Goal: Task Accomplishment & Management: Manage account settings

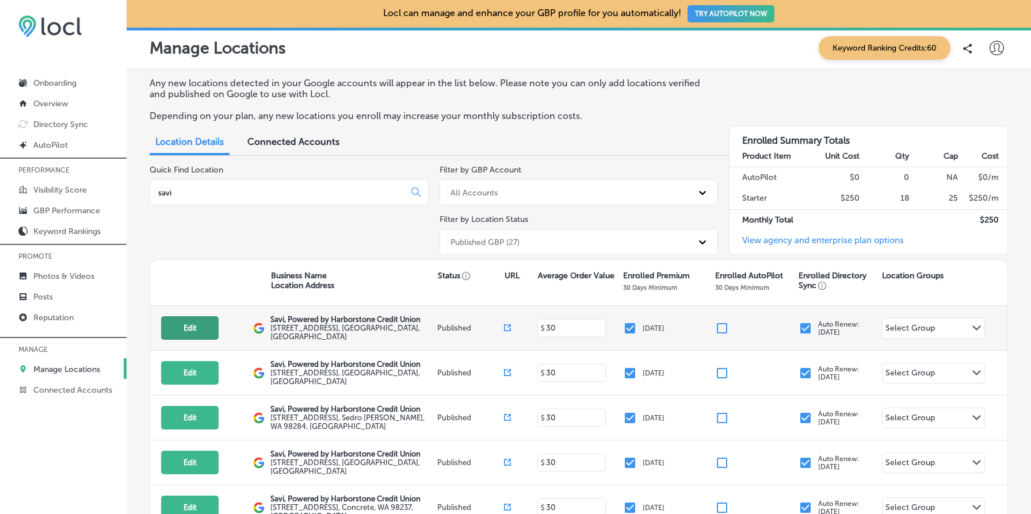
click at [175, 336] on button "Edit" at bounding box center [190, 328] width 58 height 24
select select "US"
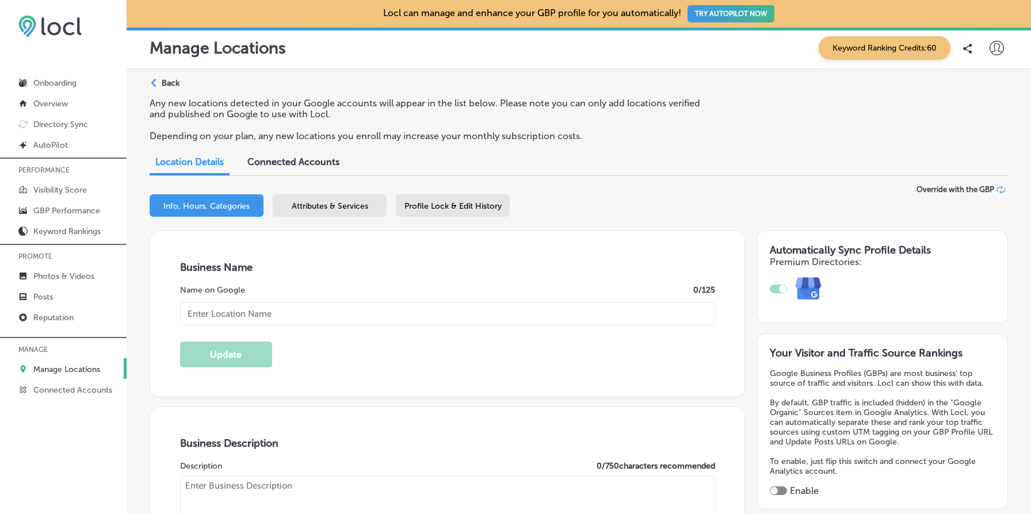
type input "[URL][DOMAIN_NAME]"
click at [464, 196] on div "Profile Lock & Edit History" at bounding box center [453, 205] width 114 height 22
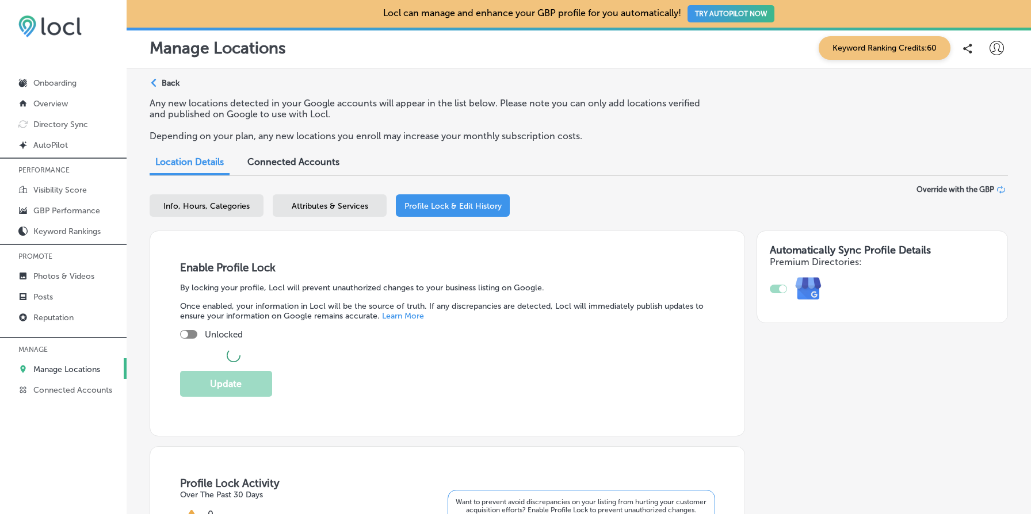
checkbox input "true"
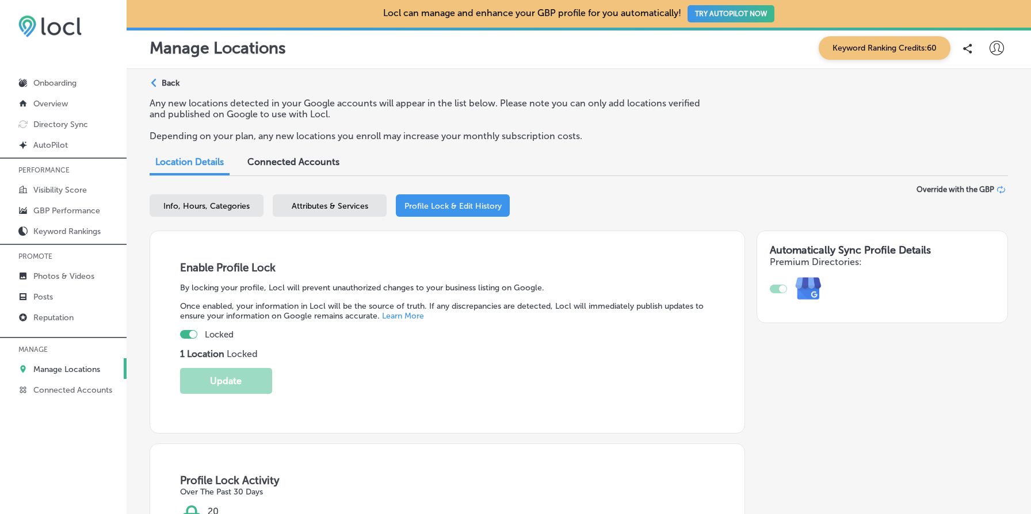
click at [171, 82] on p "Back" at bounding box center [171, 83] width 18 height 10
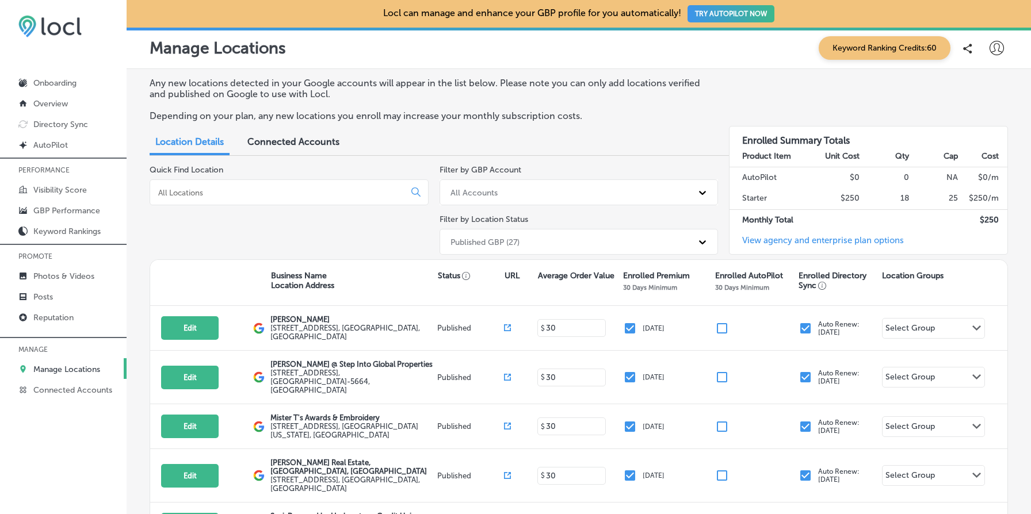
click at [261, 196] on input at bounding box center [279, 192] width 245 height 10
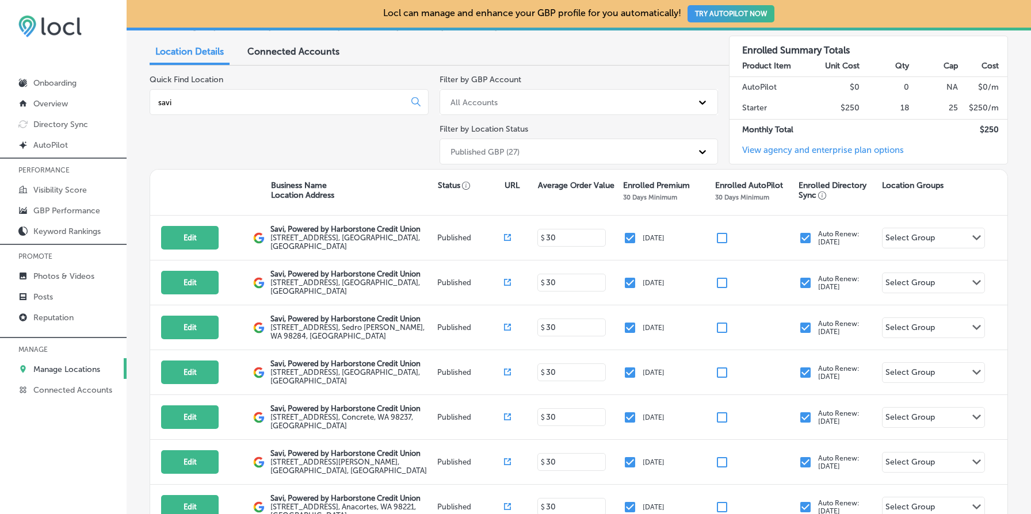
scroll to position [151, 0]
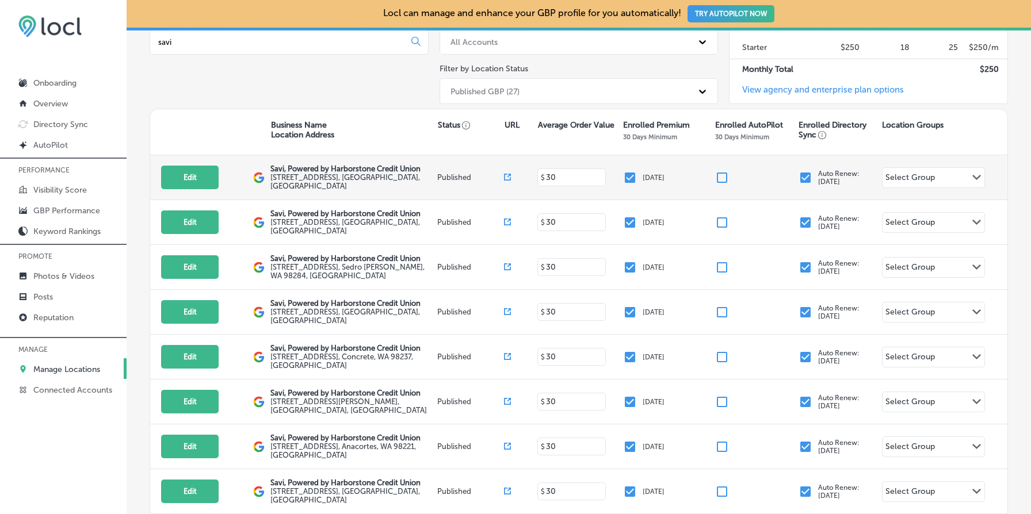
type input "savi"
click at [506, 177] on icon at bounding box center [507, 177] width 7 height 7
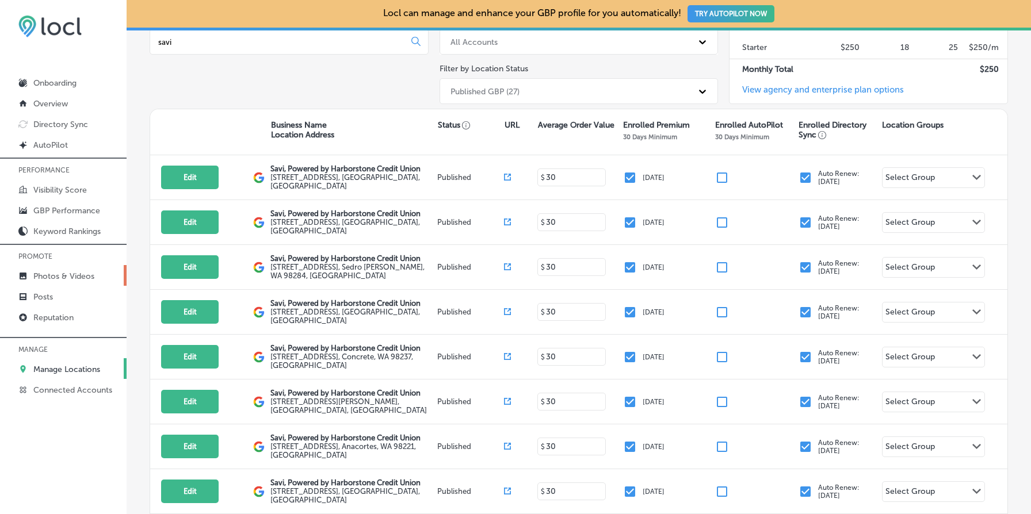
click at [56, 278] on p "Photos & Videos" at bounding box center [63, 276] width 61 height 10
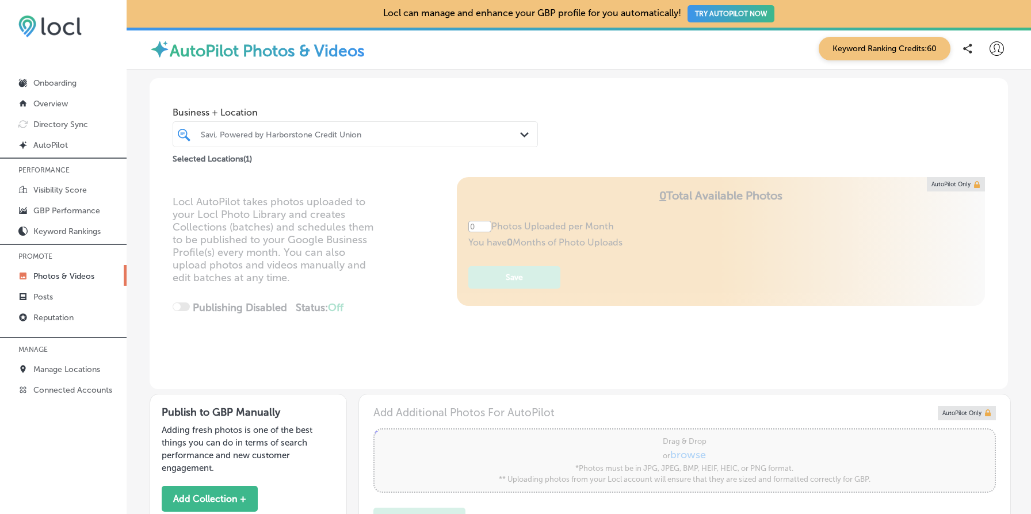
click at [288, 129] on div "Savi, Powered by Harborstone Credit Union" at bounding box center [361, 134] width 320 height 10
click at [384, 84] on div "Business + Location Savi, Powered by Harborstone Credit Union Path Created with…" at bounding box center [579, 121] width 858 height 87
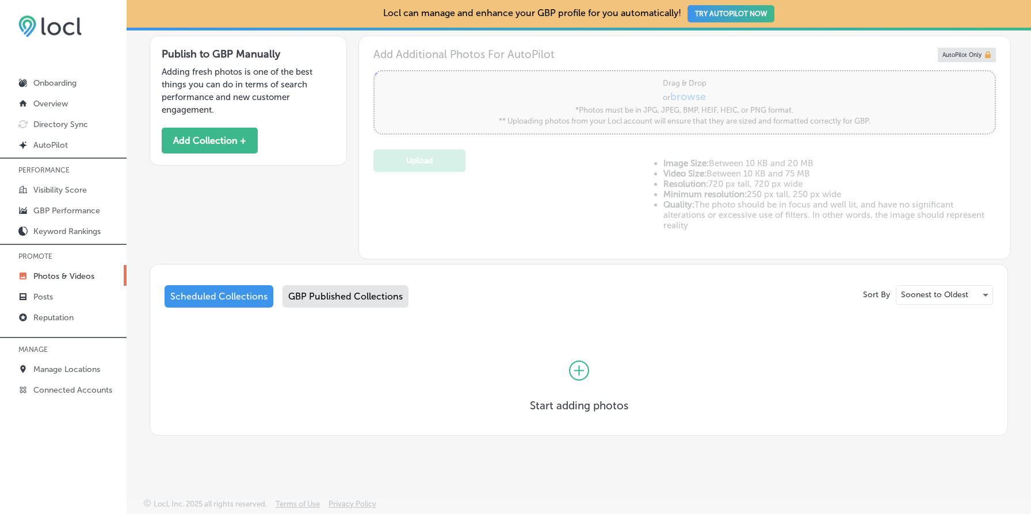
click at [343, 304] on div "GBP Published Collections" at bounding box center [345, 296] width 126 height 22
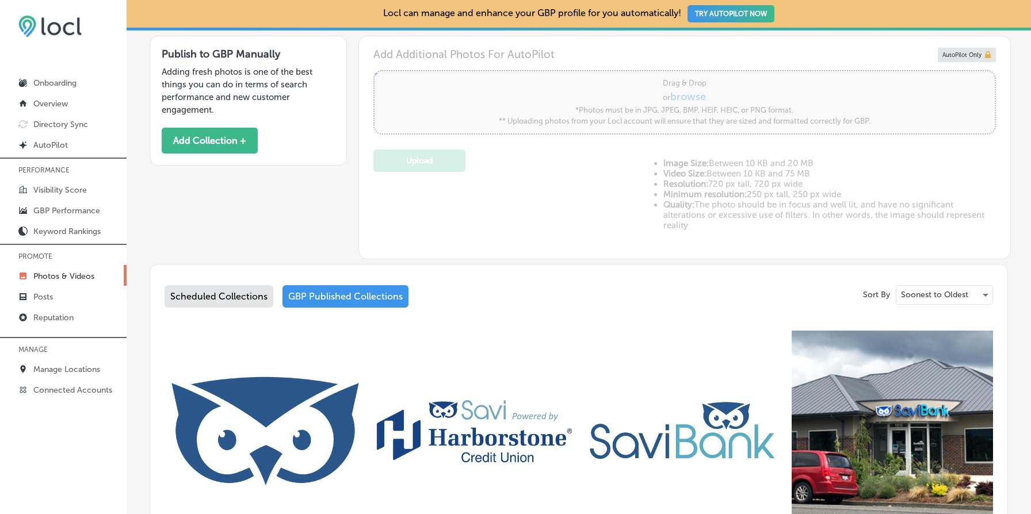
type input "5"
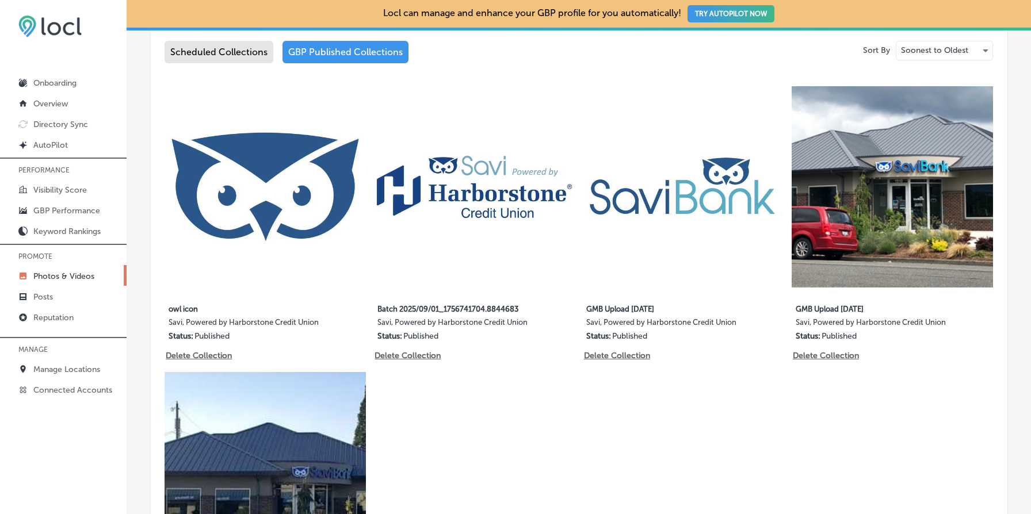
scroll to position [597, 0]
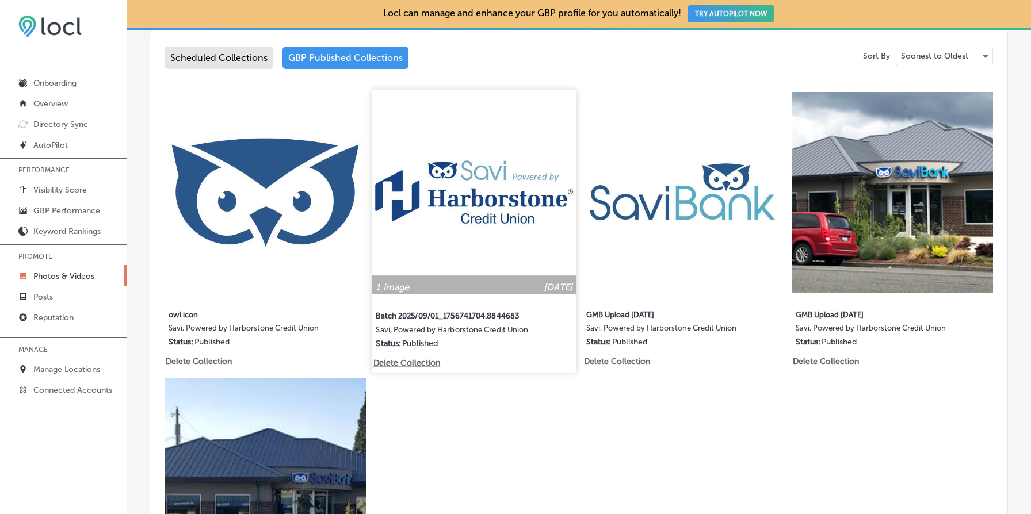
click at [457, 192] on img at bounding box center [474, 192] width 205 height 205
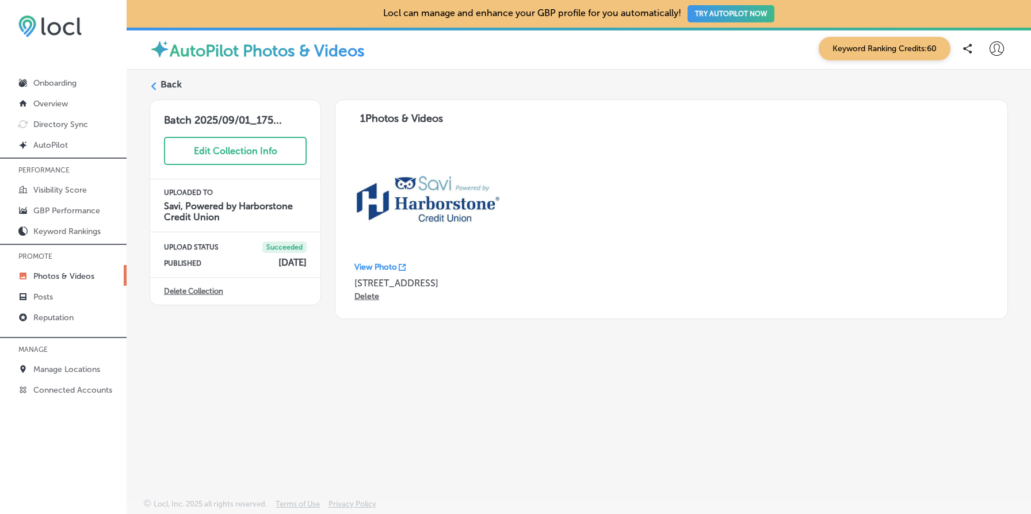
click at [387, 266] on p "View Photo" at bounding box center [375, 267] width 43 height 10
click at [174, 82] on label "Back" at bounding box center [170, 84] width 21 height 13
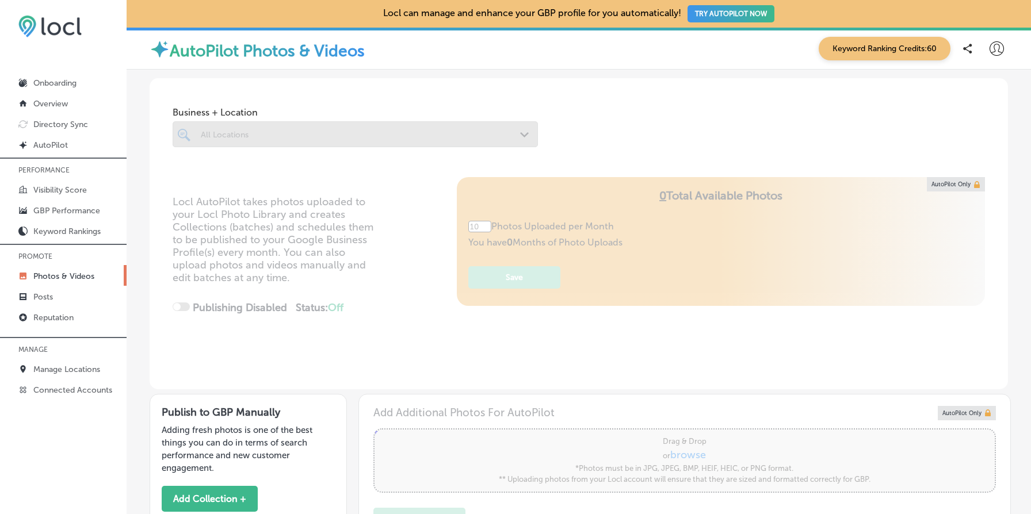
type input "5"
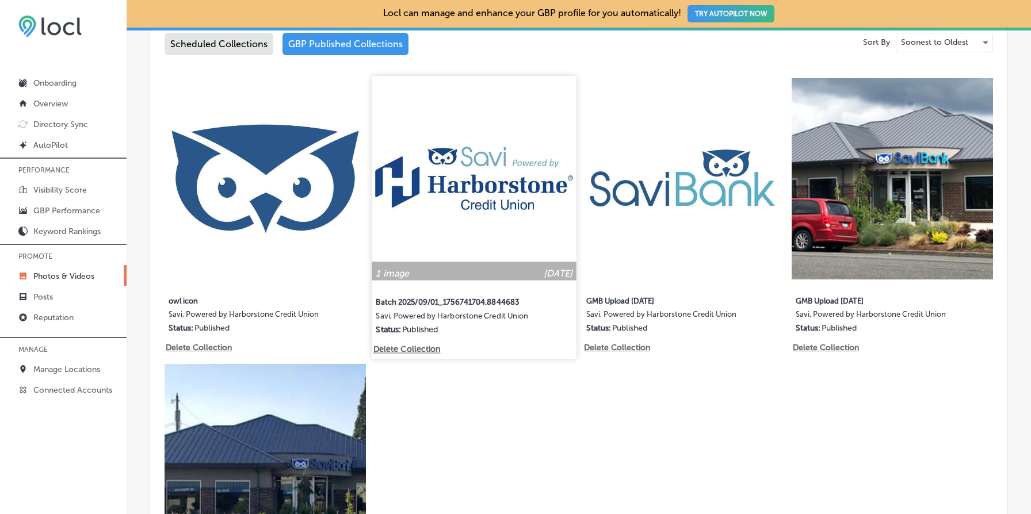
scroll to position [606, 0]
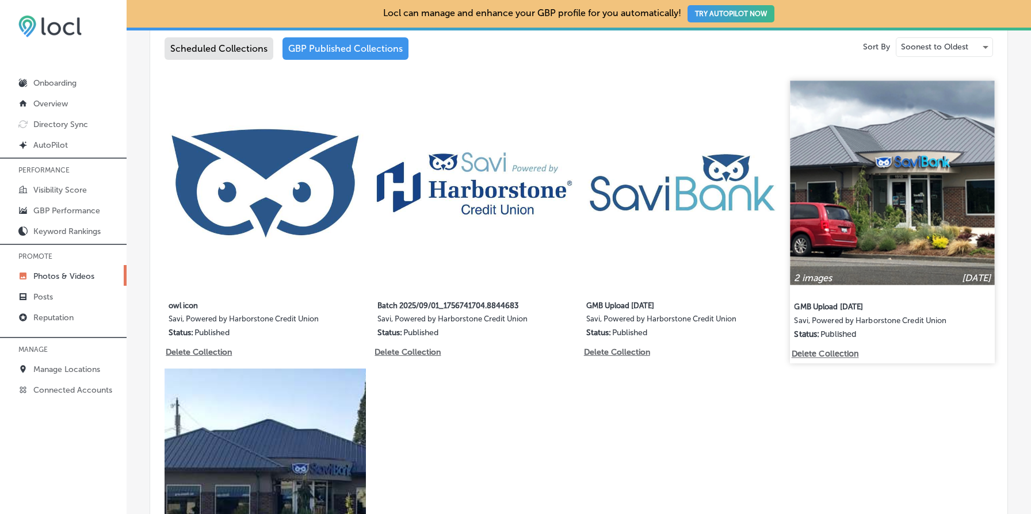
click at [837, 199] on img at bounding box center [892, 183] width 205 height 205
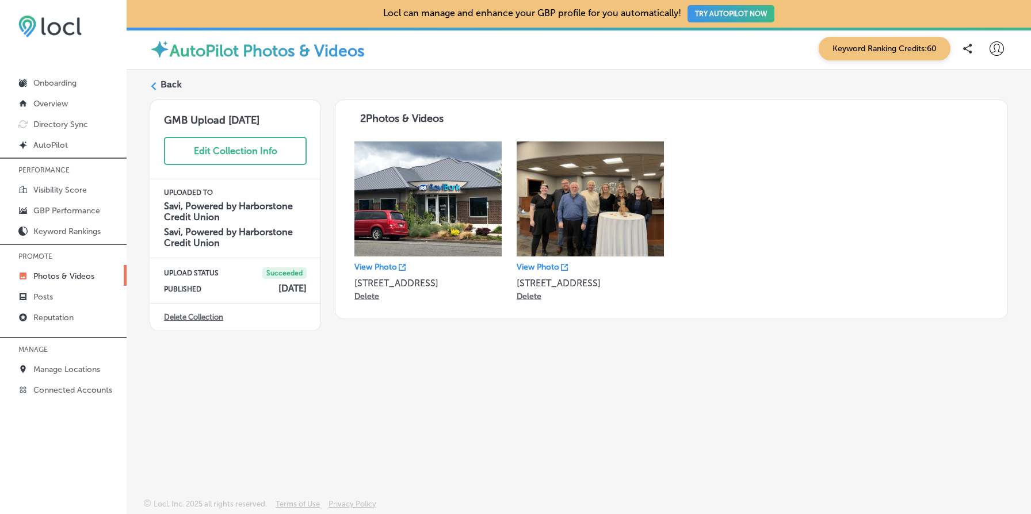
click at [374, 263] on p "View Photo" at bounding box center [375, 267] width 43 height 10
click at [209, 221] on h4 "Savi, Powered by Harborstone Credit Union" at bounding box center [235, 212] width 143 height 22
click at [212, 203] on h4 "Savi, Powered by Harborstone Credit Union" at bounding box center [235, 212] width 143 height 22
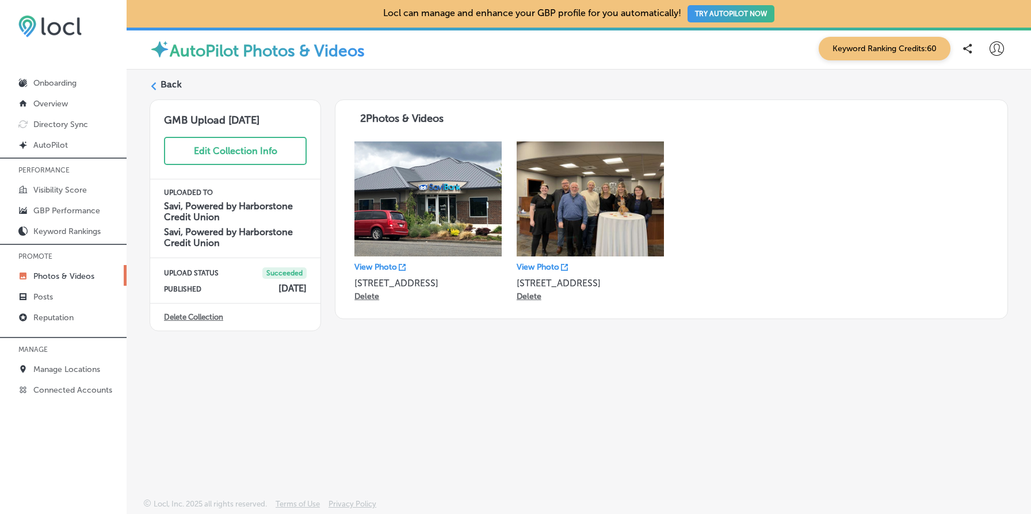
click at [171, 83] on label "Back" at bounding box center [170, 84] width 21 height 13
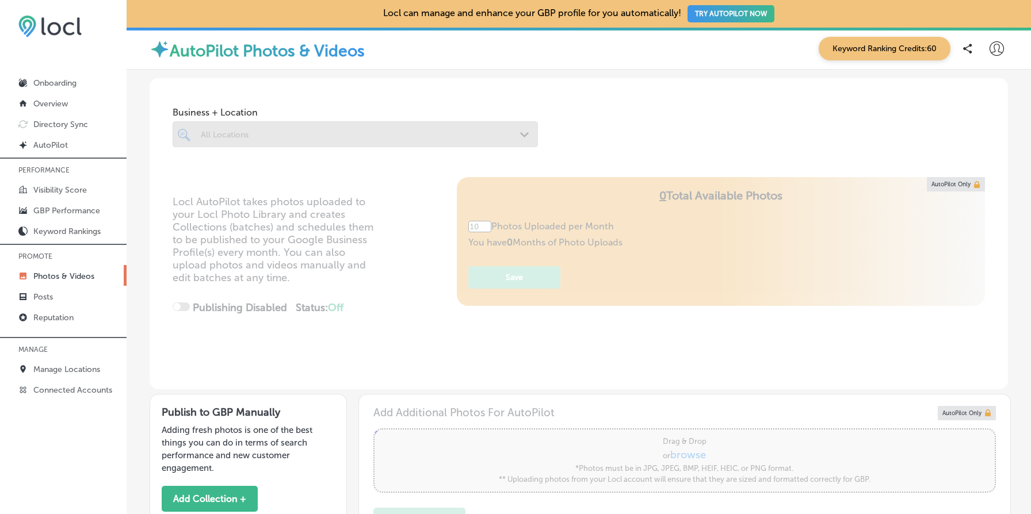
type input "5"
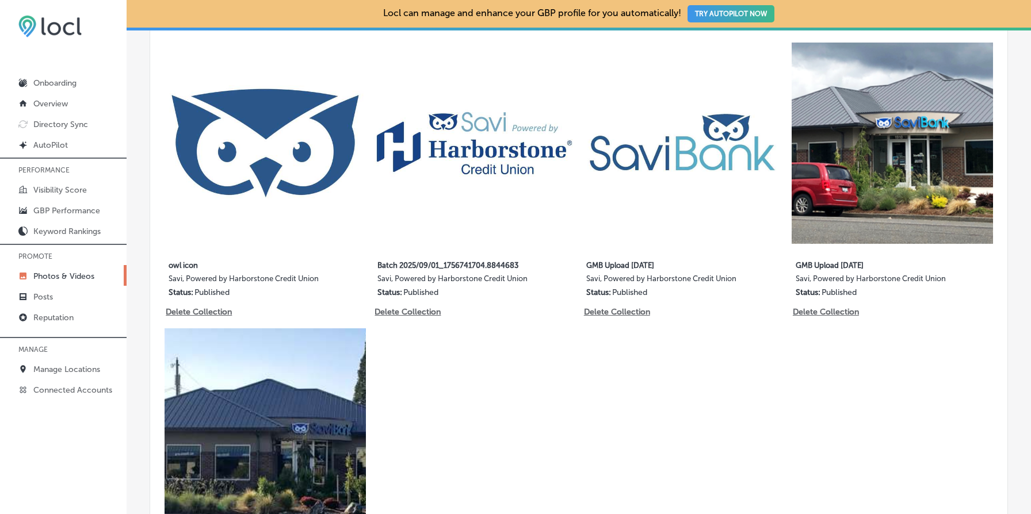
scroll to position [853, 0]
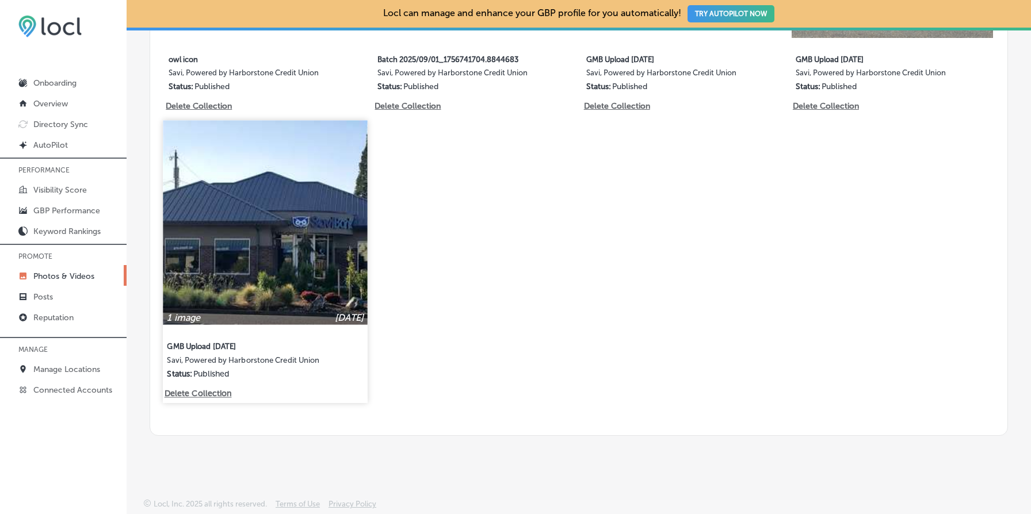
click at [338, 246] on img at bounding box center [265, 222] width 205 height 205
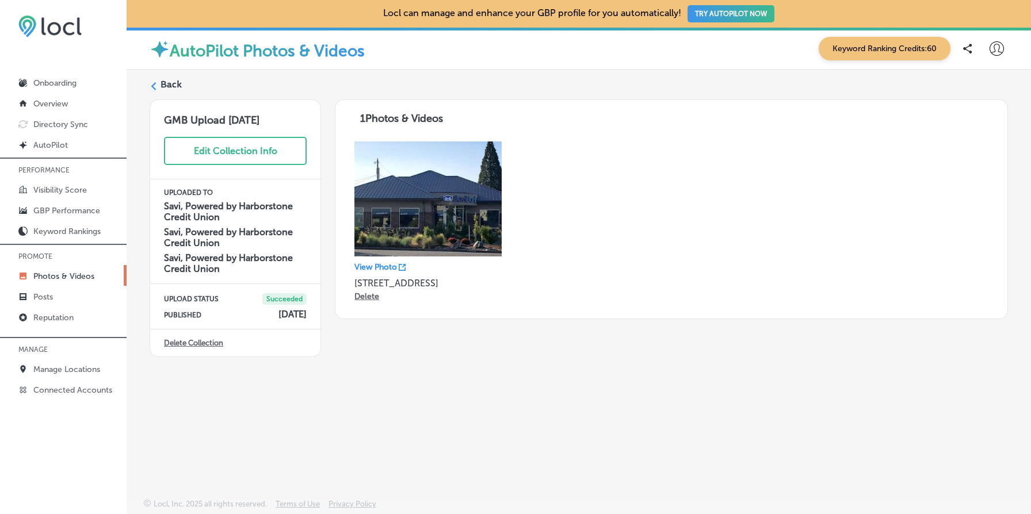
click at [166, 78] on label "Back" at bounding box center [170, 84] width 21 height 13
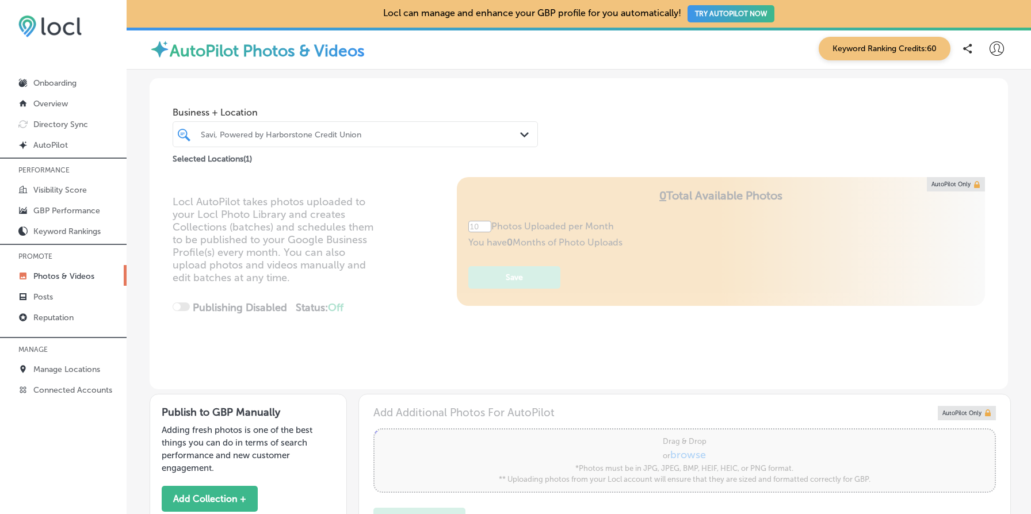
type input "5"
click at [231, 134] on div "Savi, Powered by Harborstone Credit Union" at bounding box center [361, 134] width 320 height 10
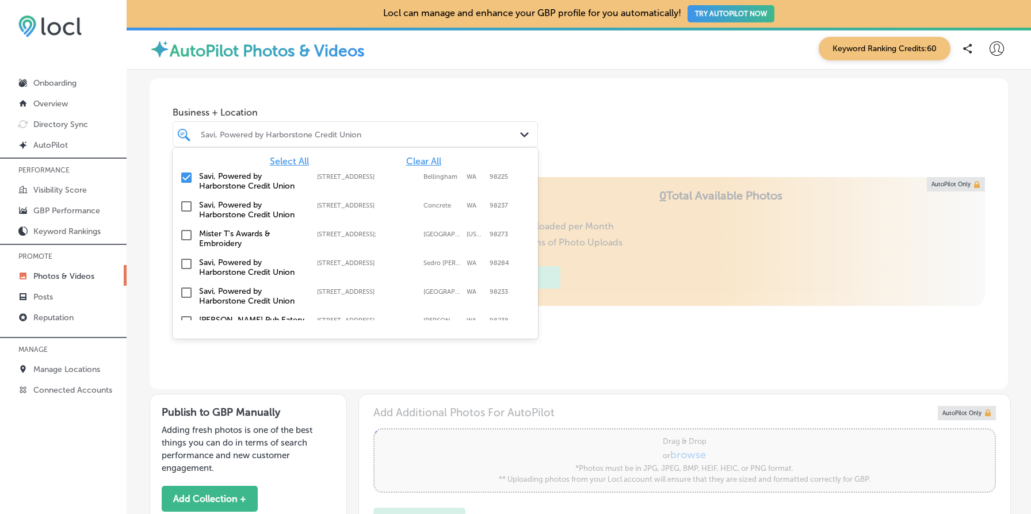
click at [680, 133] on div "Business + Location option [STREET_ADDRESS]. 19 results available. Use Up and D…" at bounding box center [579, 121] width 858 height 87
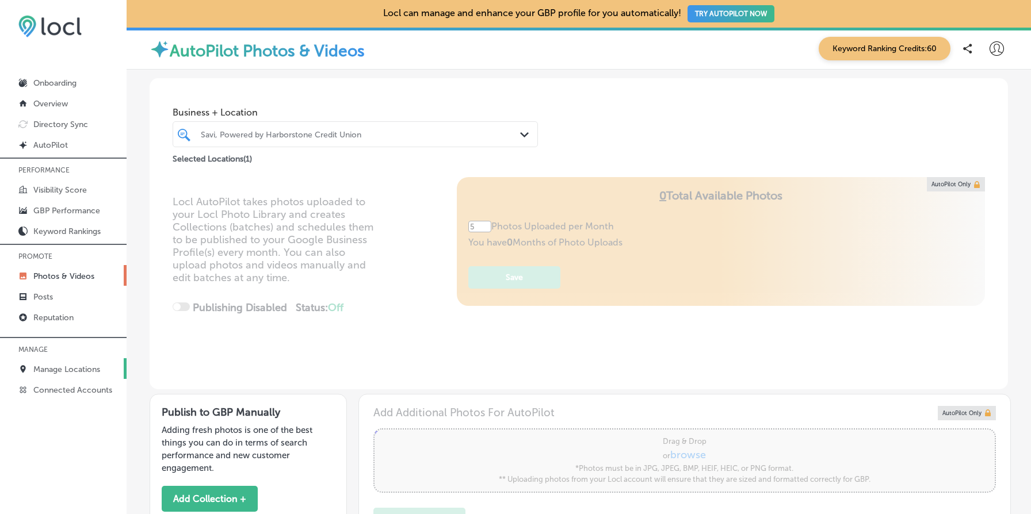
click at [81, 370] on p "Manage Locations" at bounding box center [66, 370] width 67 height 10
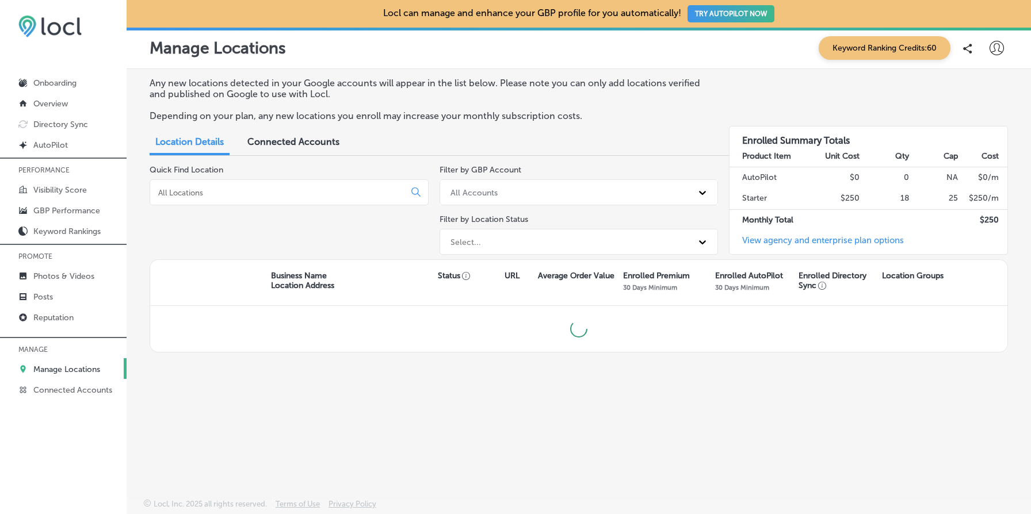
click at [281, 194] on input at bounding box center [279, 192] width 245 height 10
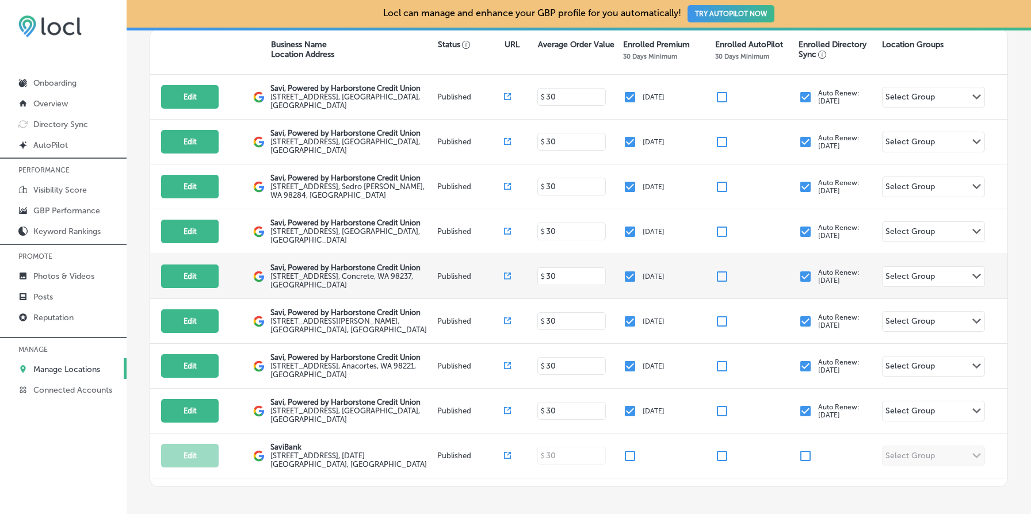
scroll to position [231, 0]
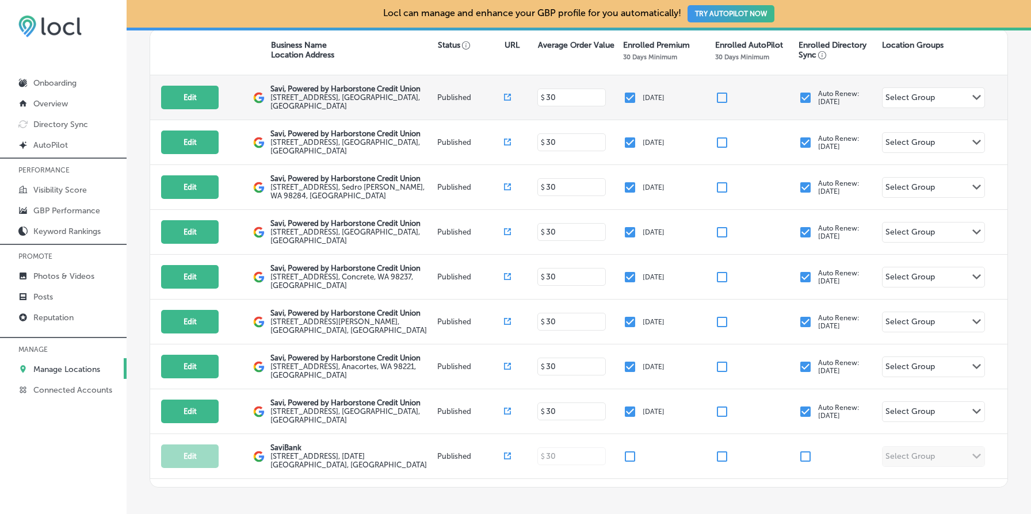
type input "savi"
click at [508, 95] on icon at bounding box center [507, 97] width 7 height 7
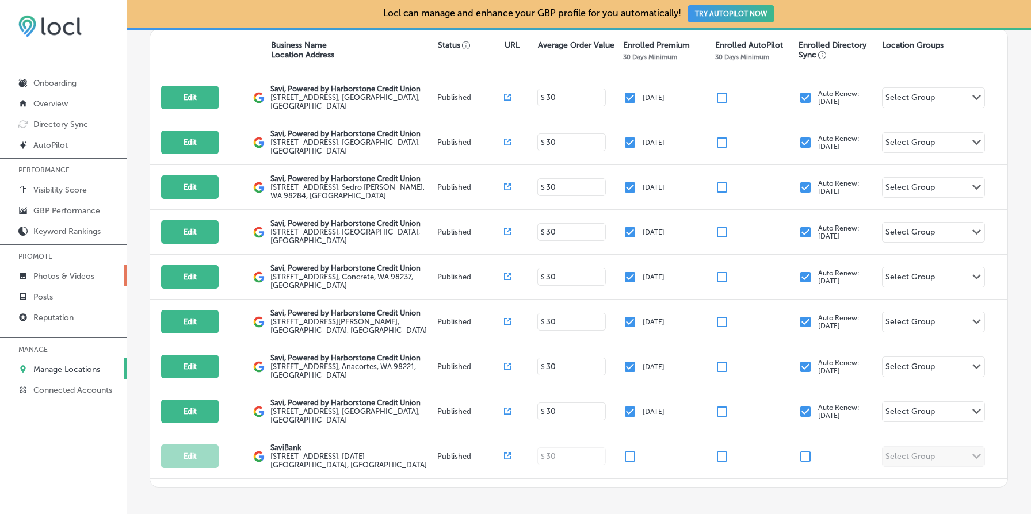
click at [49, 275] on p "Photos & Videos" at bounding box center [63, 276] width 61 height 10
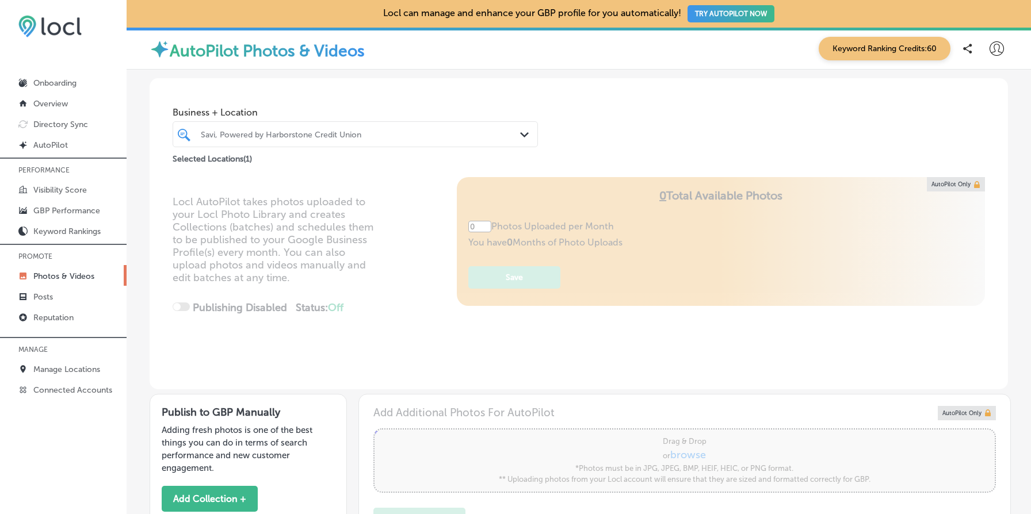
type input "5"
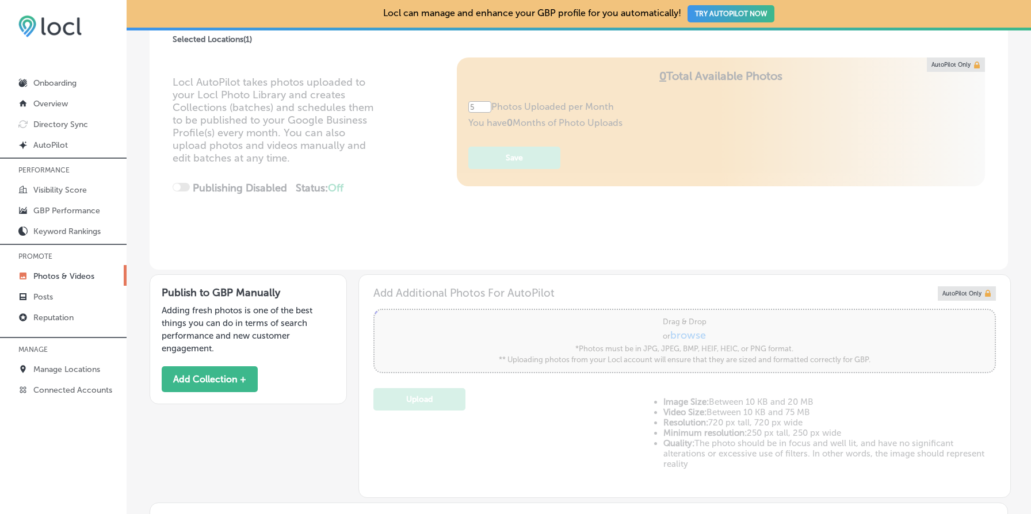
scroll to position [358, 0]
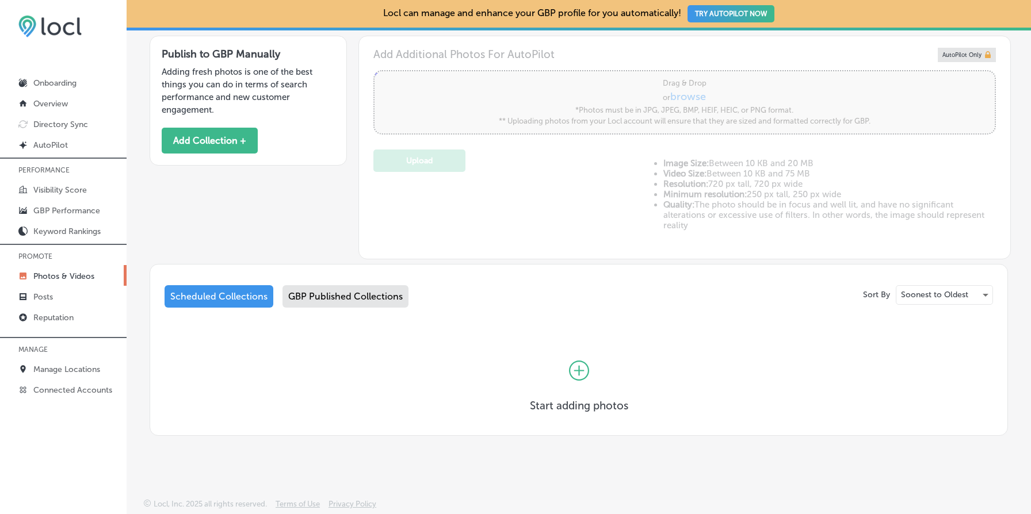
click at [382, 301] on div "GBP Published Collections" at bounding box center [345, 296] width 126 height 22
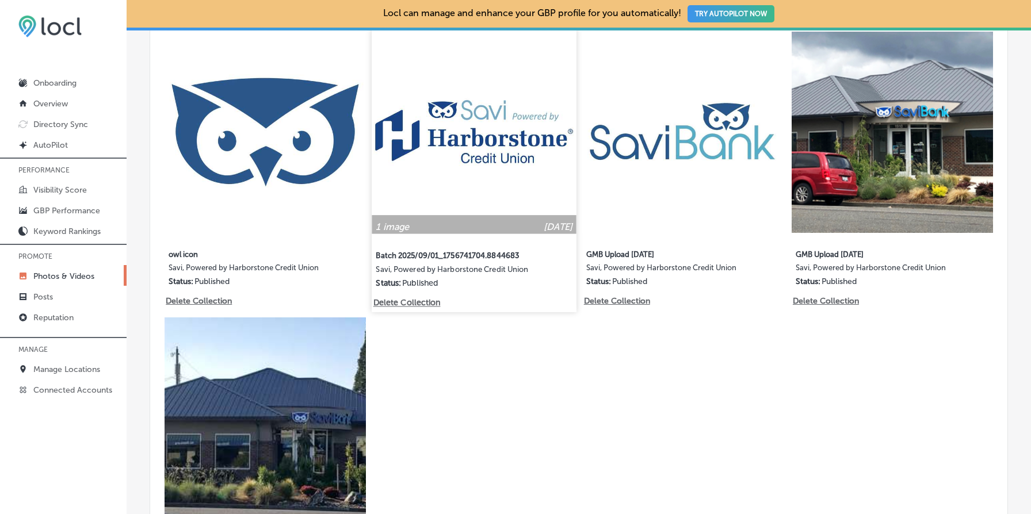
scroll to position [637, 0]
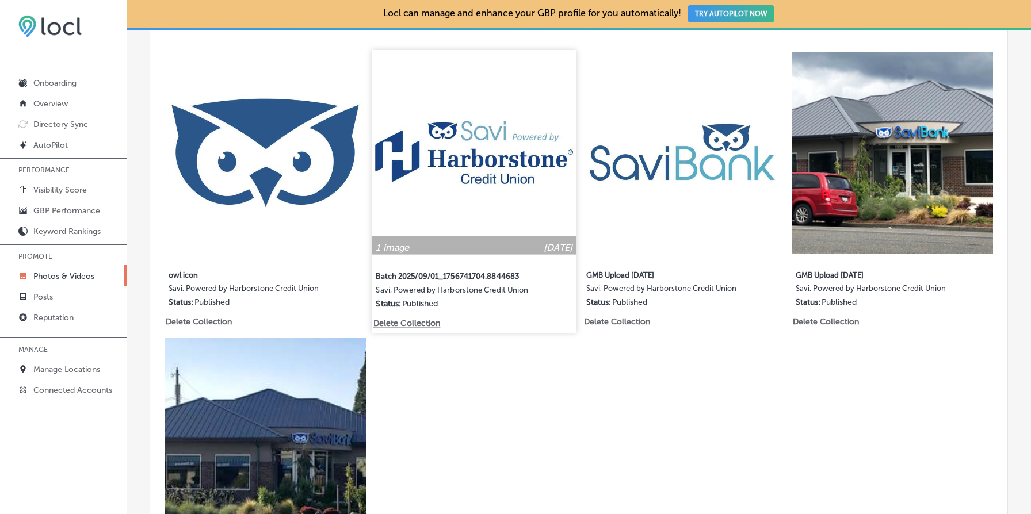
click at [492, 154] on img at bounding box center [474, 152] width 205 height 205
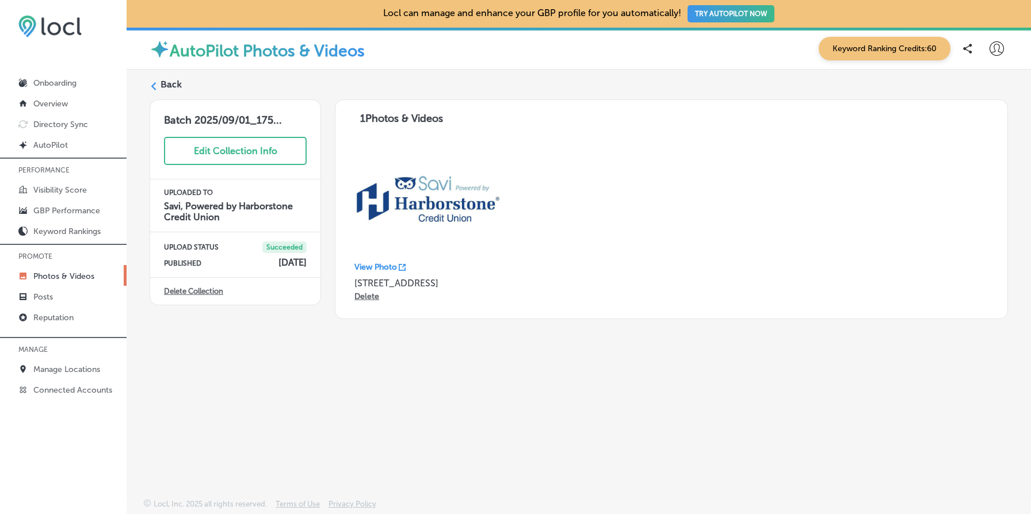
click at [370, 271] on p "View Photo" at bounding box center [375, 267] width 43 height 10
click at [171, 83] on label "Back" at bounding box center [170, 84] width 21 height 13
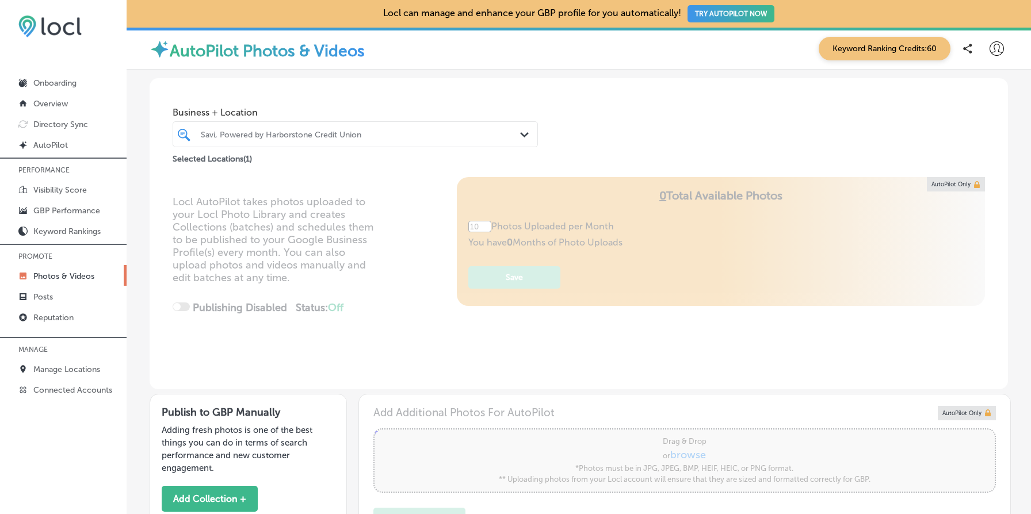
type input "5"
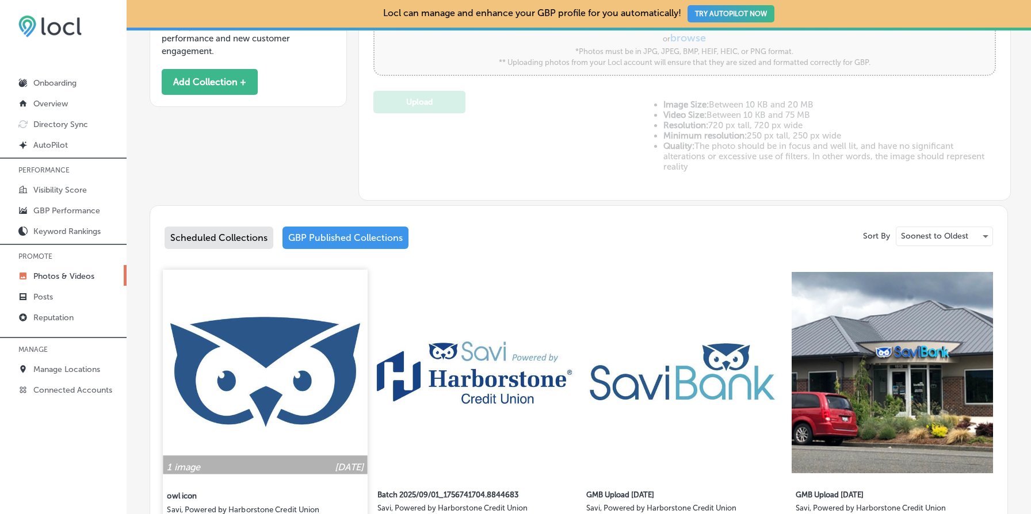
scroll to position [474, 0]
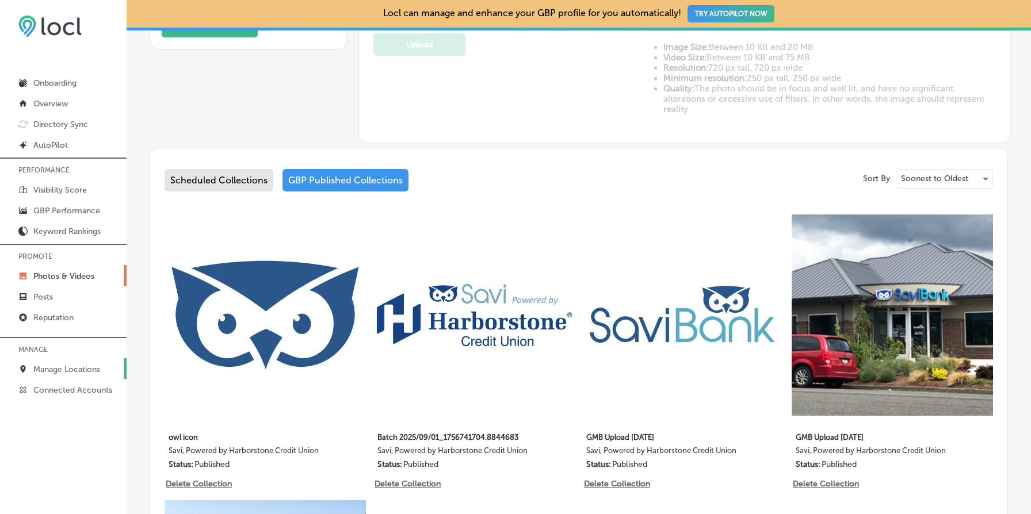
click at [81, 373] on link "Manage Locations" at bounding box center [63, 368] width 127 height 21
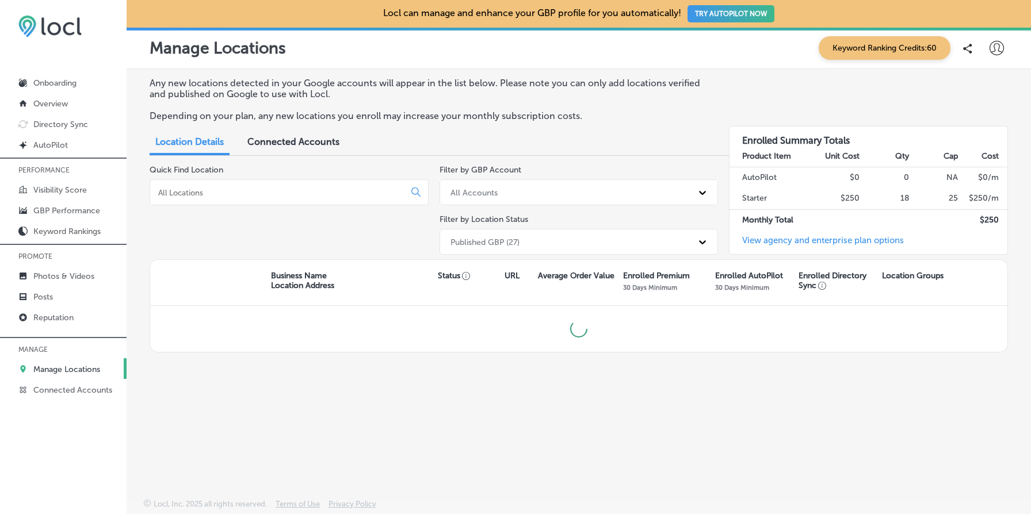
click at [294, 193] on input at bounding box center [279, 192] width 245 height 10
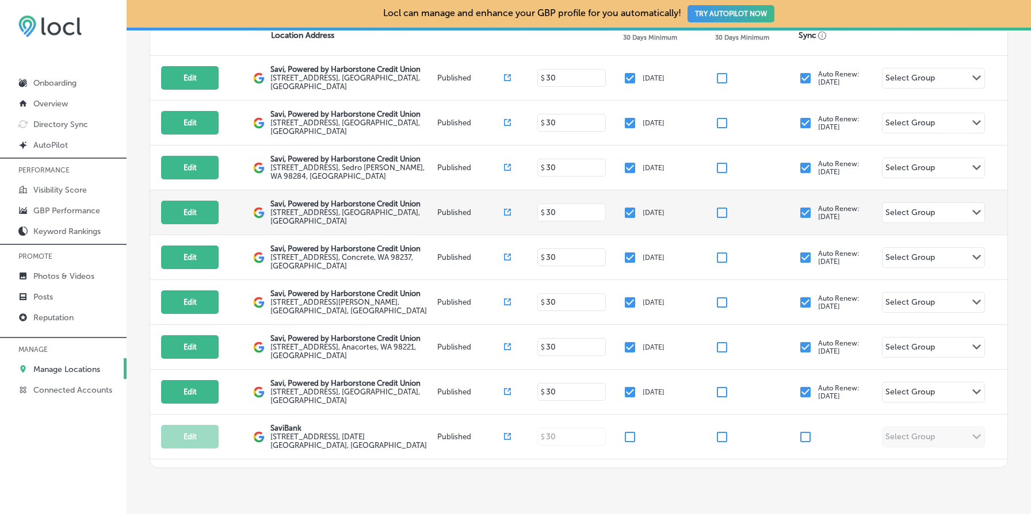
scroll to position [240, 0]
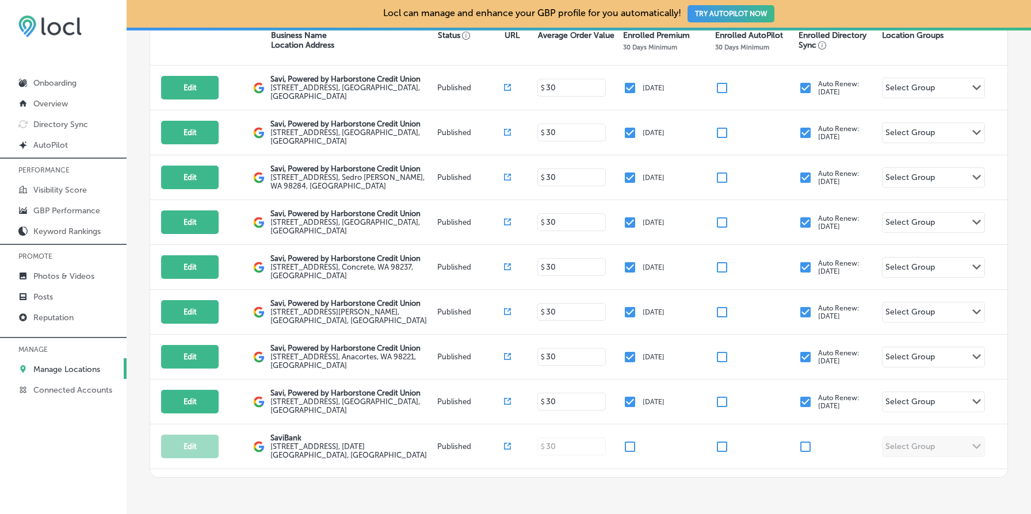
type input "savi"
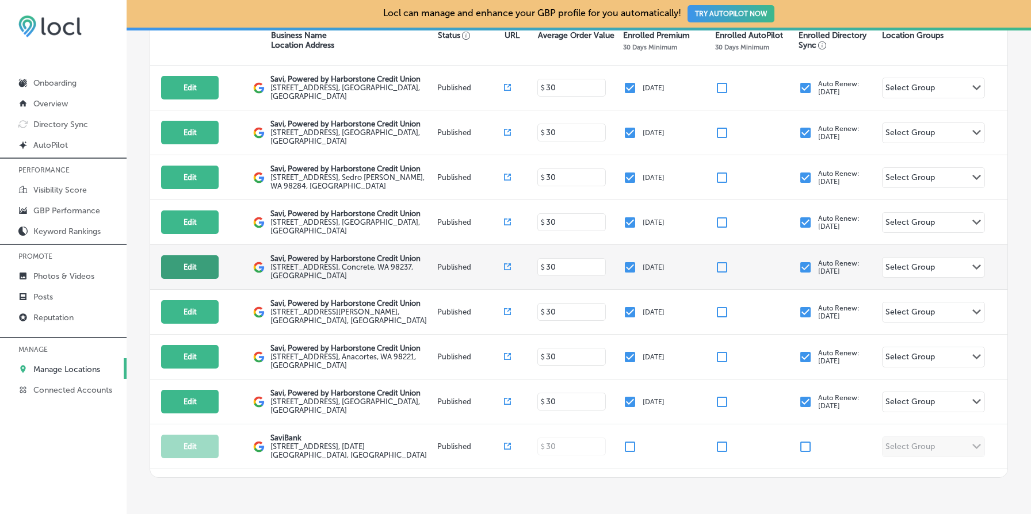
click at [186, 259] on button "Edit" at bounding box center [190, 267] width 58 height 24
select select "US"
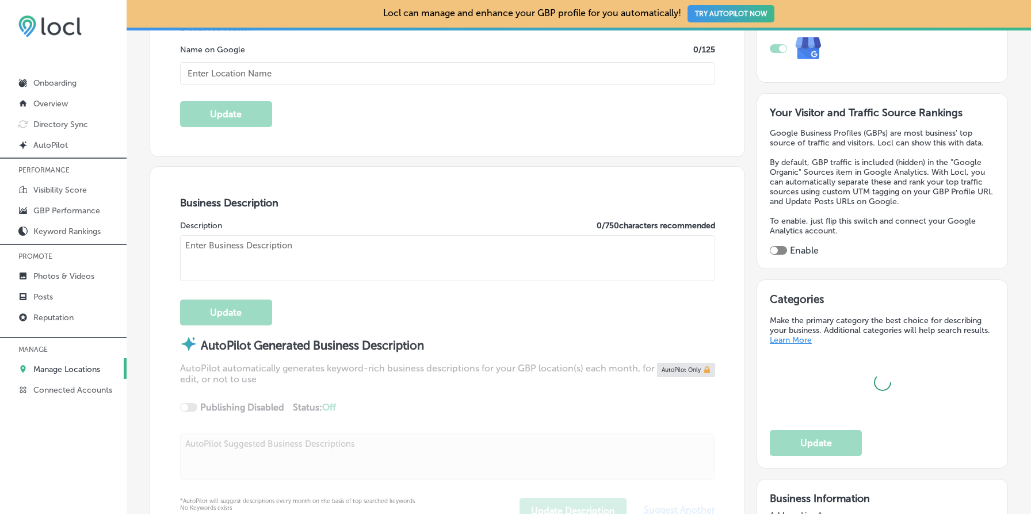
scroll to position [261, 0]
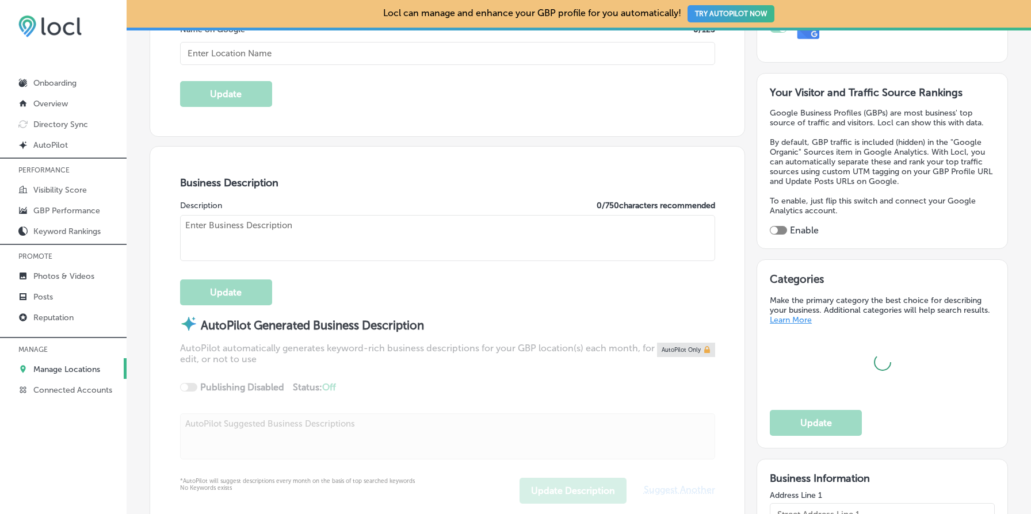
type textarea "SaviBank is your trusted partner for personal and business banking solutions. W…"
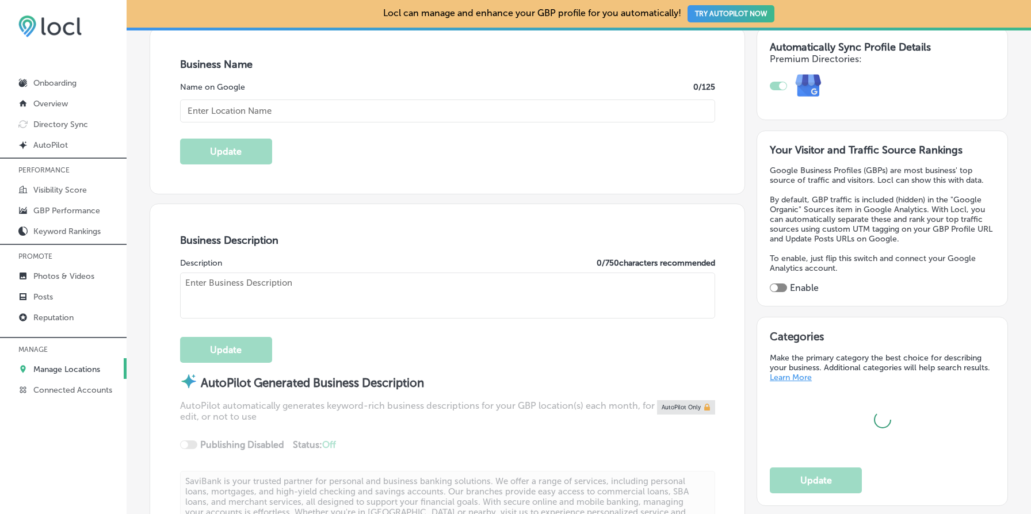
type input "[URL][DOMAIN_NAME]"
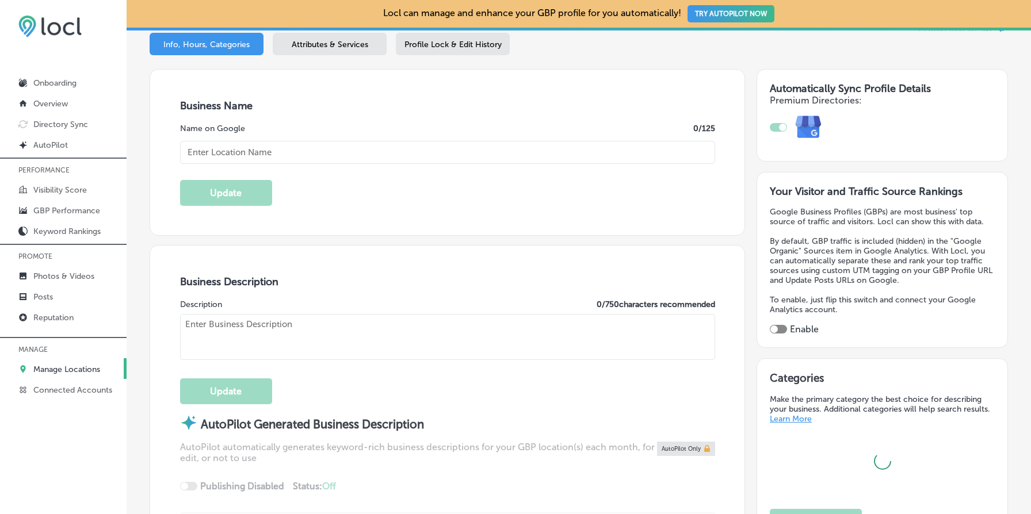
checkbox input "true"
type input "Savi, Powered by Harborstone Credit Union"
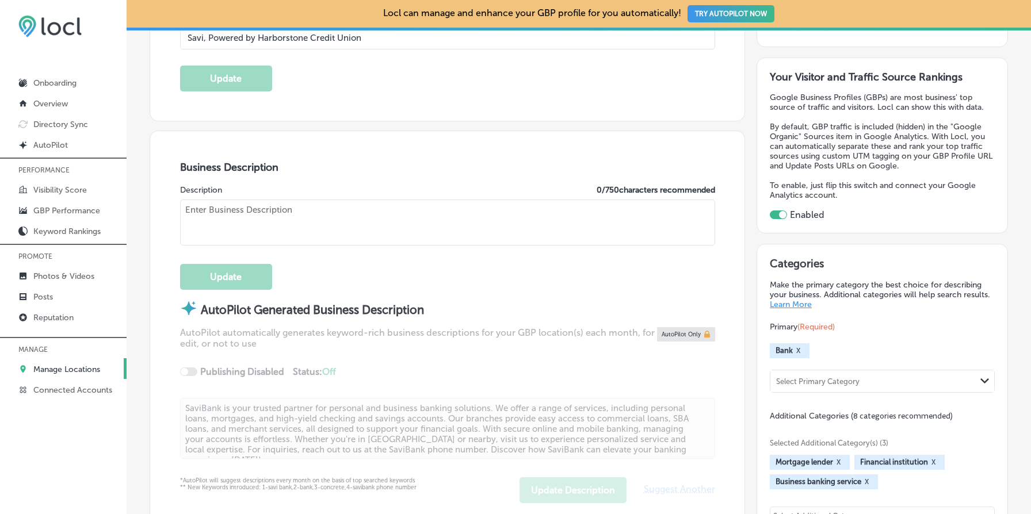
type input "[STREET_ADDRESS]"
type input "Concrete"
type input "98237"
type input "US"
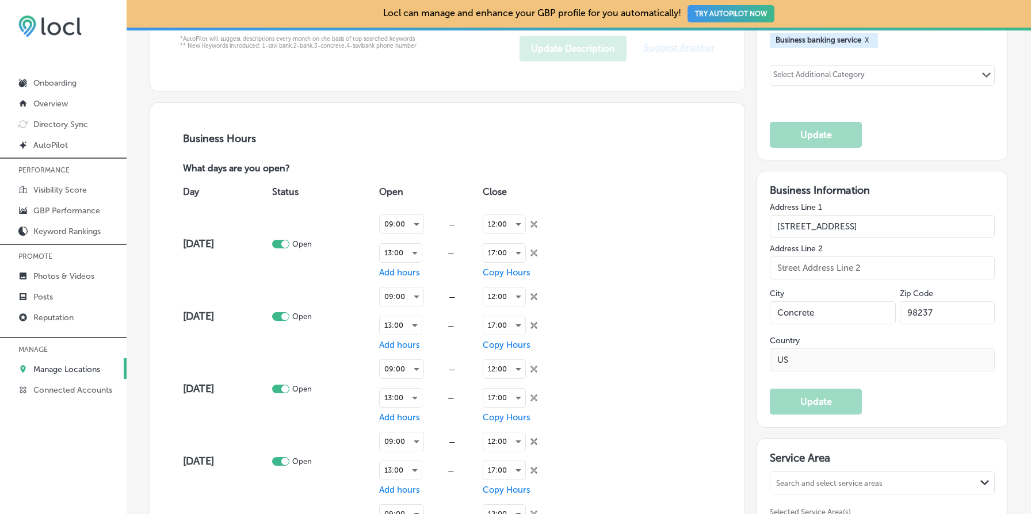
type textarea "Savi, Powered by Harborstone Credit Union provides personal loans, home loans, …"
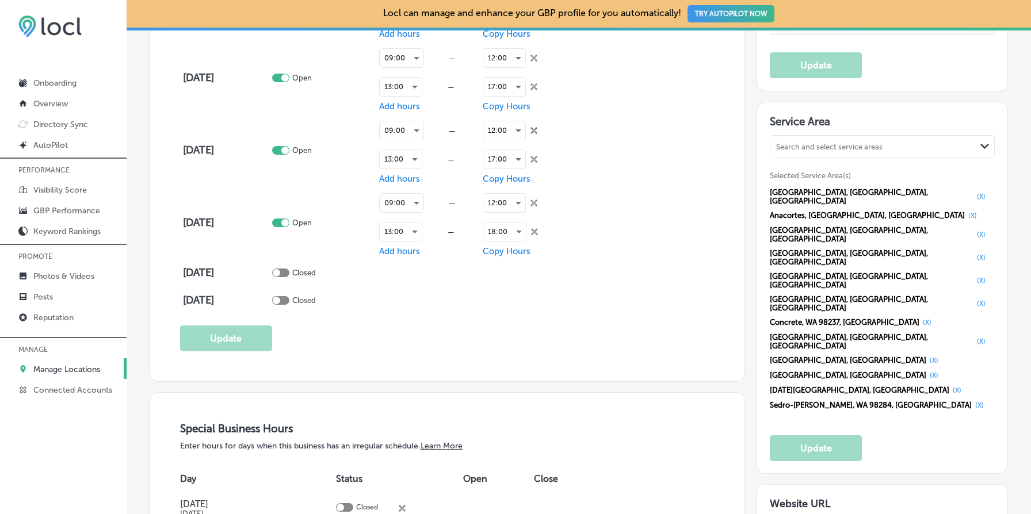
type input "[PHONE_NUMBER]"
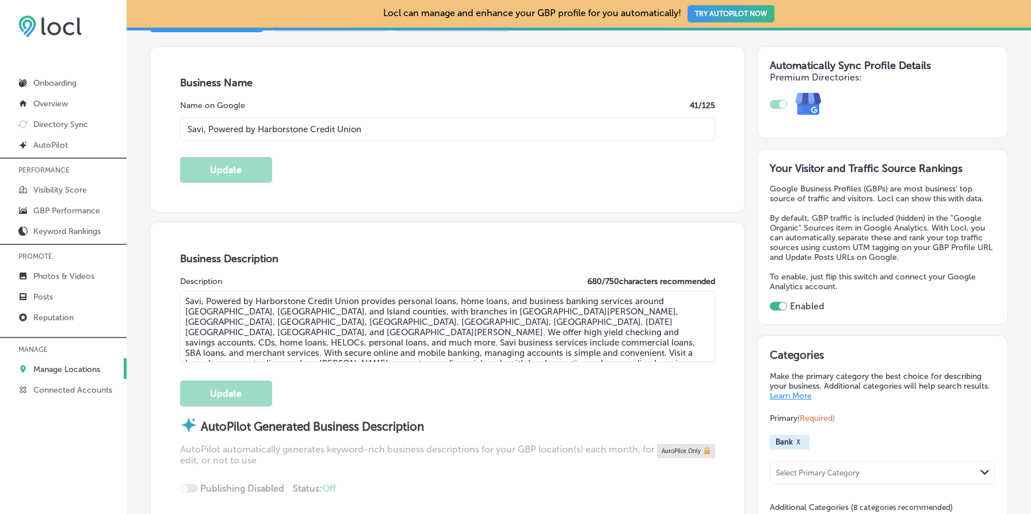
scroll to position [0, 0]
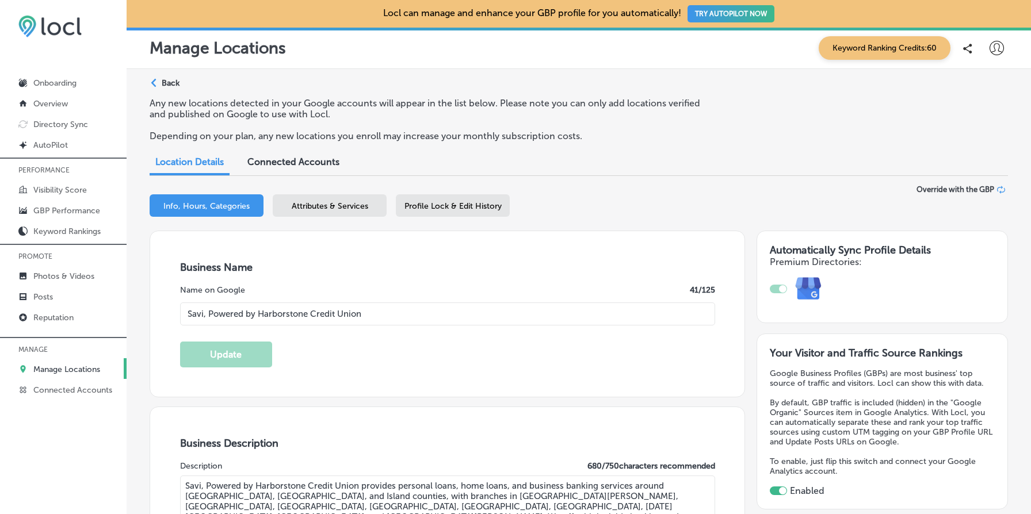
click at [163, 81] on p "Back" at bounding box center [171, 83] width 18 height 10
